Goal: Check status: Check status

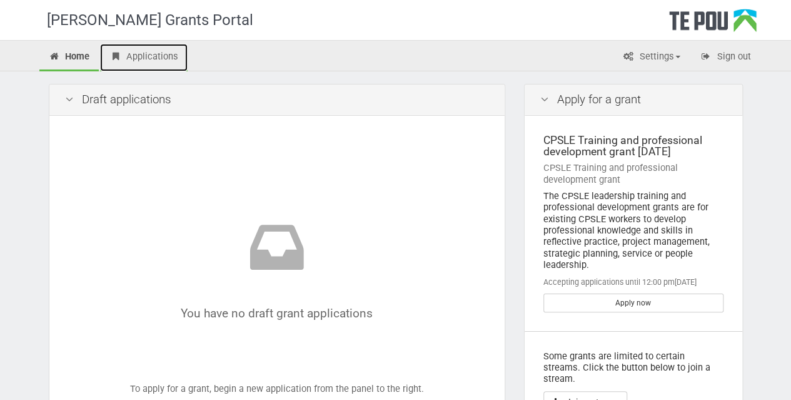
click at [146, 52] on link "Applications" at bounding box center [144, 58] width 88 height 28
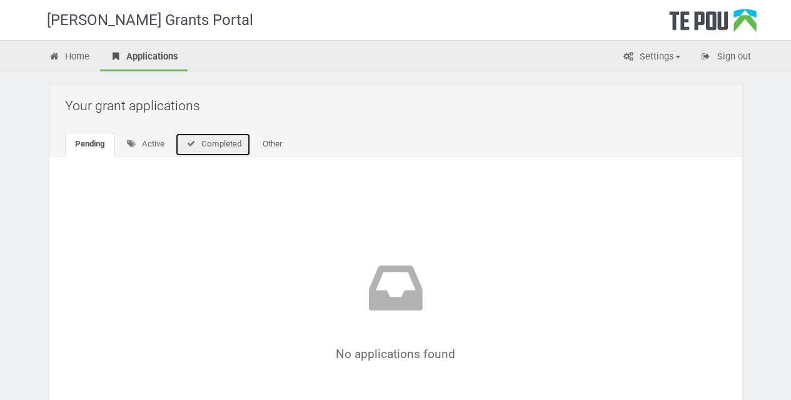
click at [208, 142] on link "Completed" at bounding box center [213, 145] width 76 height 24
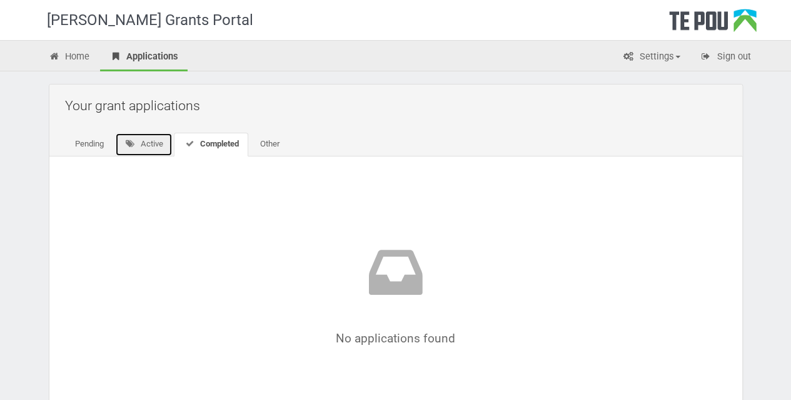
click at [144, 139] on link "Active" at bounding box center [144, 145] width 58 height 24
click at [78, 54] on link "Home" at bounding box center [69, 58] width 60 height 28
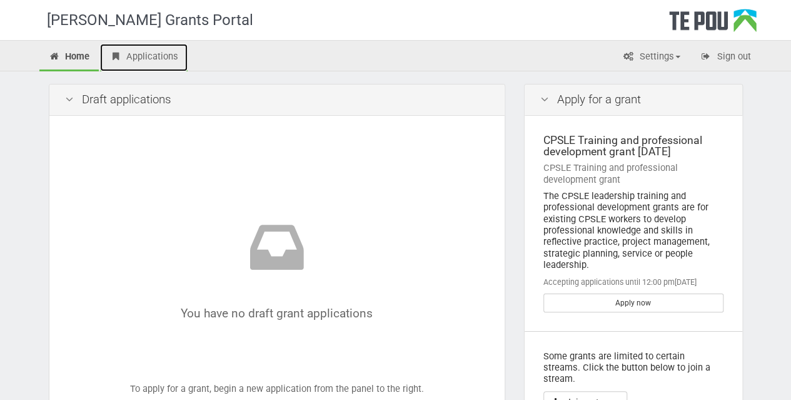
click at [165, 62] on link "Applications" at bounding box center [144, 58] width 88 height 28
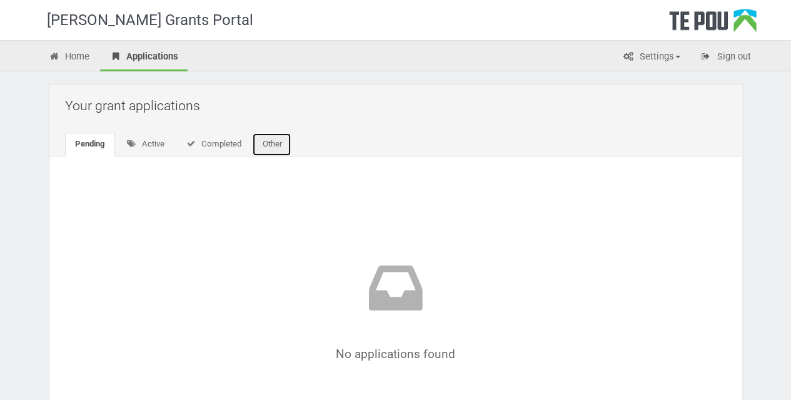
click at [276, 141] on link "Other" at bounding box center [271, 145] width 39 height 24
click at [166, 141] on link "Active" at bounding box center [144, 145] width 58 height 24
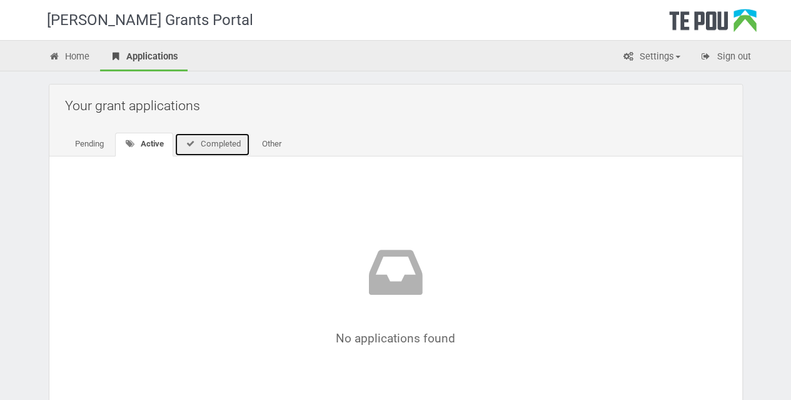
click at [219, 141] on link "Completed" at bounding box center [212, 145] width 76 height 24
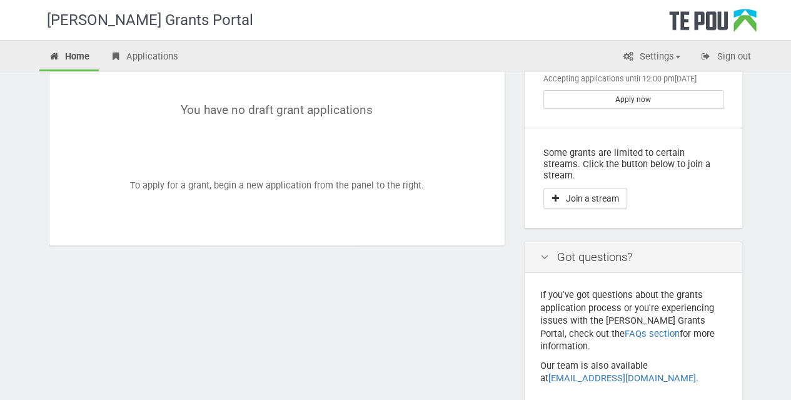
scroll to position [249, 0]
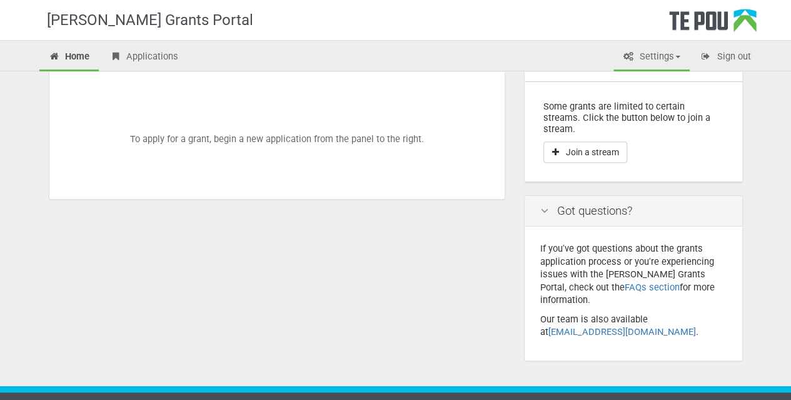
click at [676, 56] on span at bounding box center [677, 57] width 5 height 3
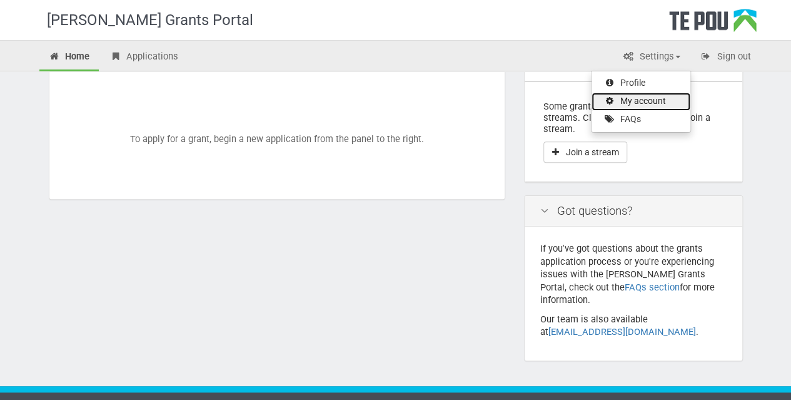
click at [649, 98] on link "My account" at bounding box center [640, 102] width 99 height 18
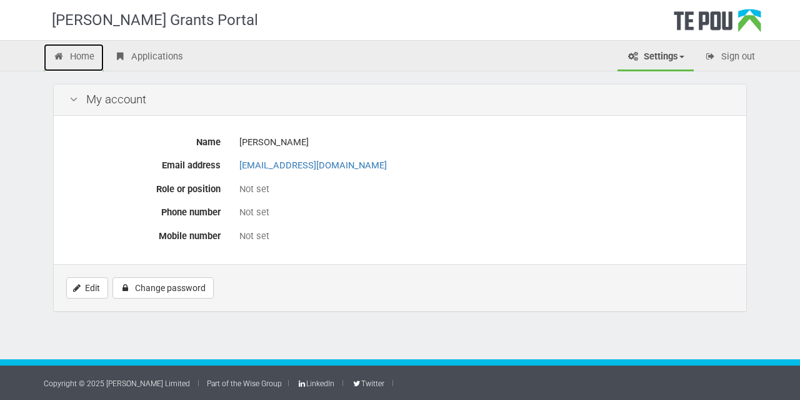
click at [79, 57] on link "Home" at bounding box center [74, 58] width 60 height 28
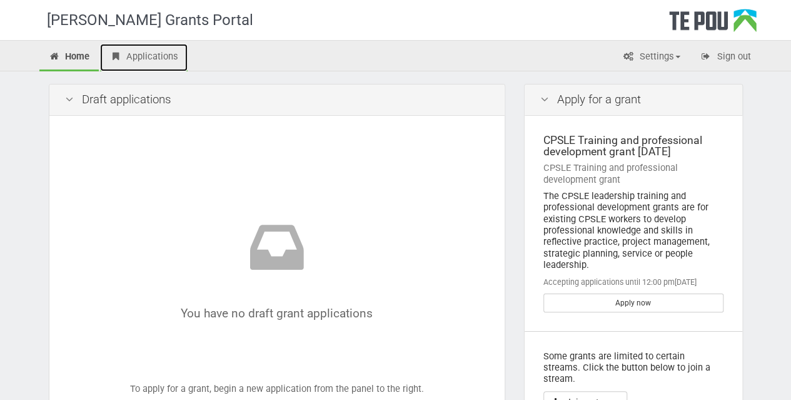
click at [145, 56] on link "Applications" at bounding box center [144, 58] width 88 height 28
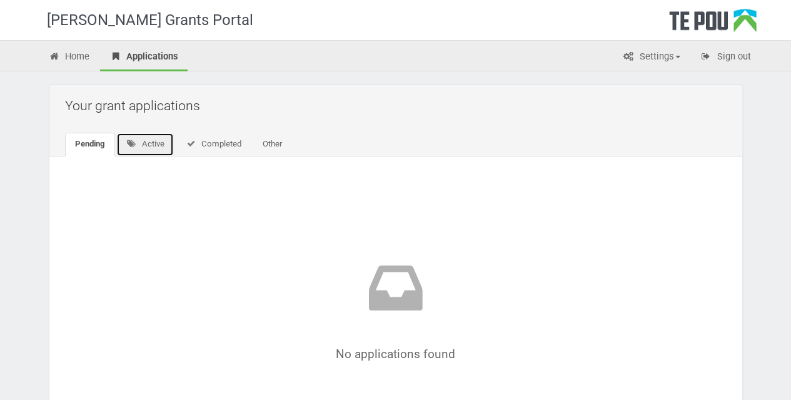
click at [134, 143] on icon at bounding box center [131, 143] width 11 height 8
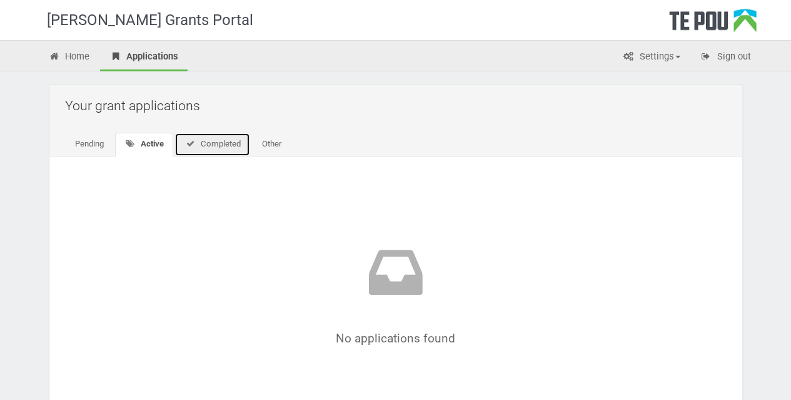
click at [199, 141] on link "Completed" at bounding box center [212, 145] width 76 height 24
click at [274, 140] on link "Other" at bounding box center [268, 145] width 39 height 24
